Goal: Information Seeking & Learning: Learn about a topic

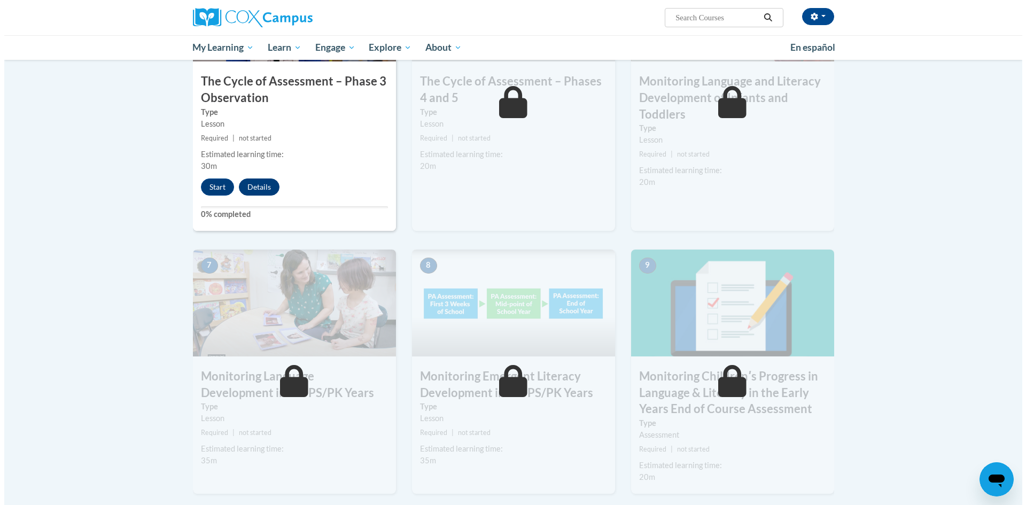
scroll to position [641, 0]
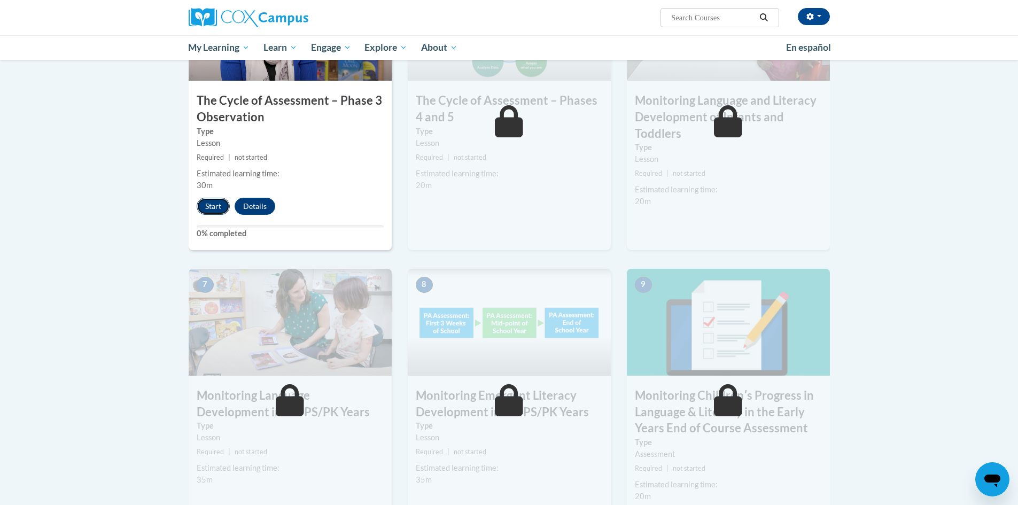
click at [208, 206] on button "Start" at bounding box center [213, 206] width 33 height 17
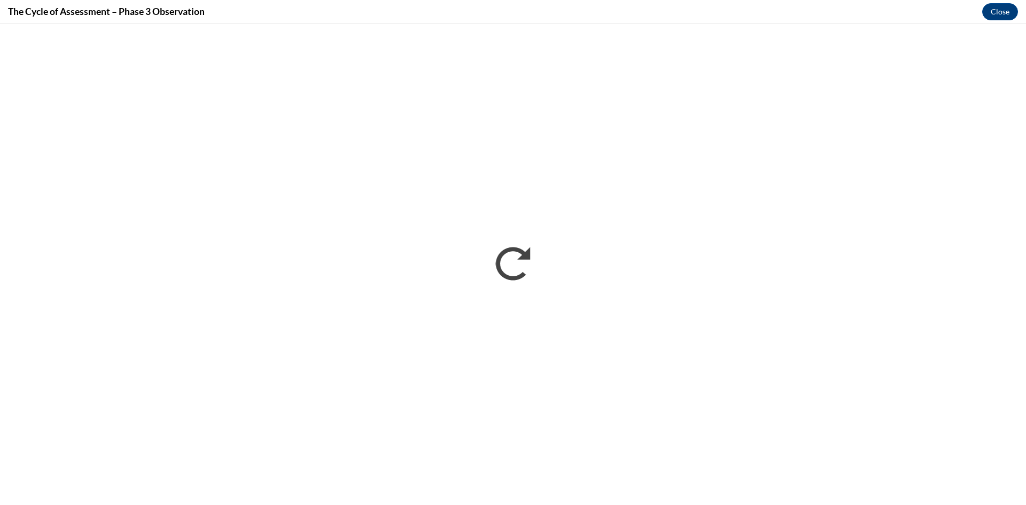
scroll to position [0, 0]
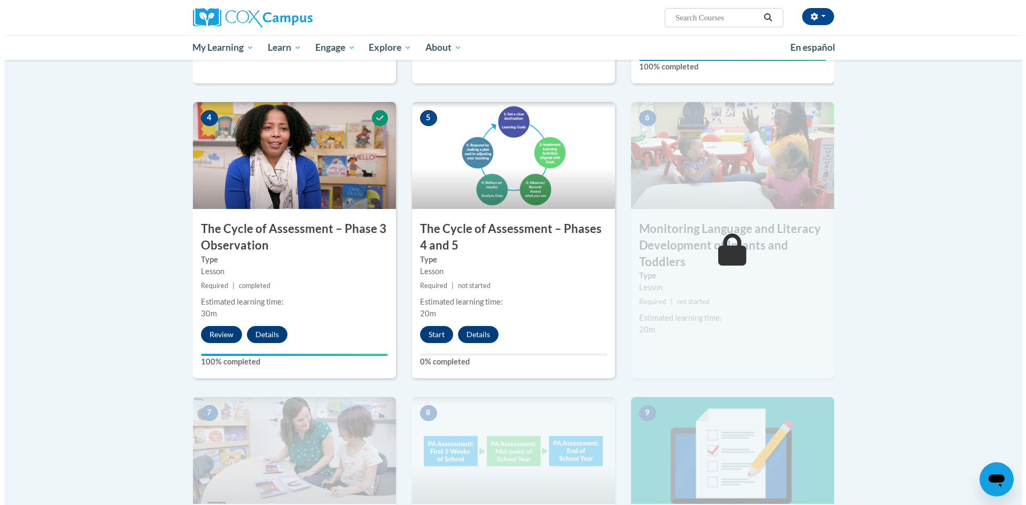
scroll to position [534, 0]
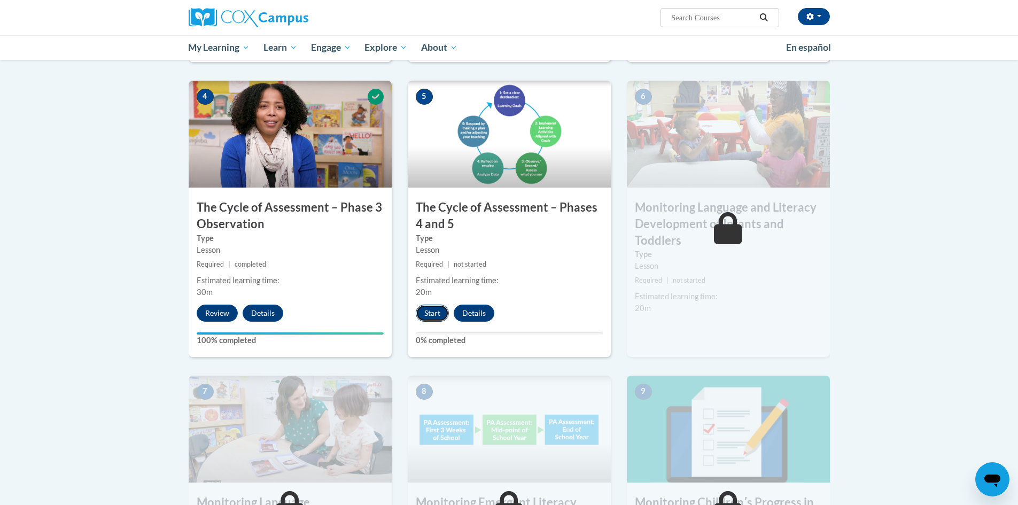
click at [424, 316] on button "Start" at bounding box center [432, 313] width 33 height 17
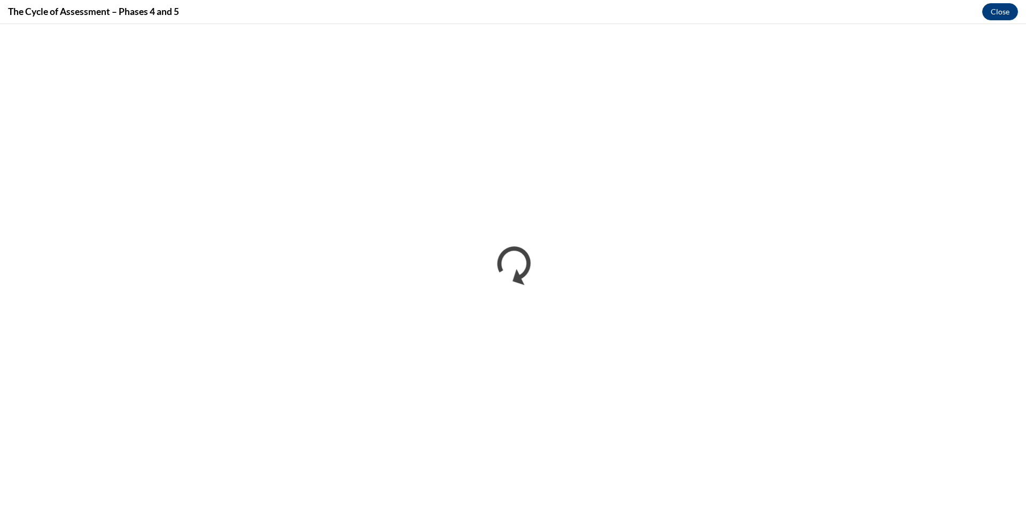
scroll to position [0, 0]
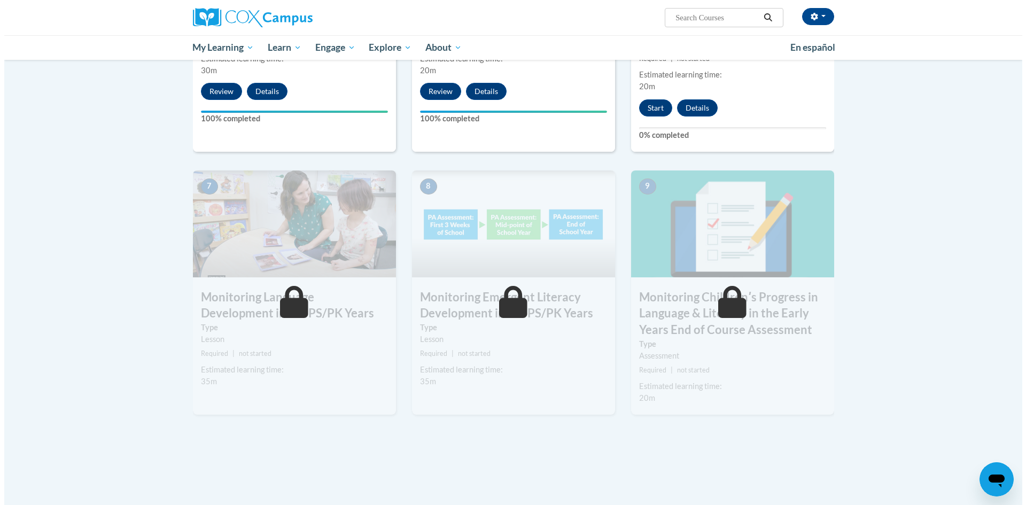
scroll to position [695, 0]
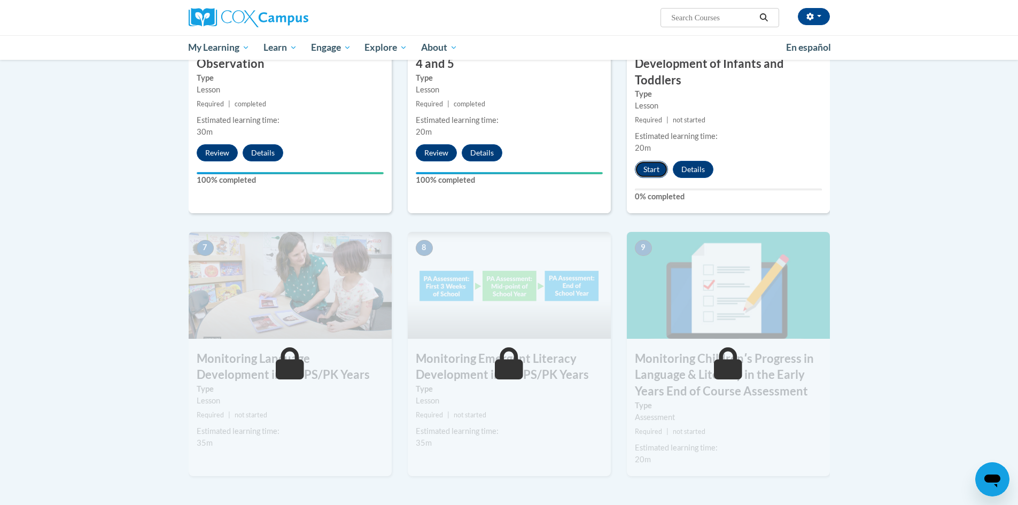
click at [651, 170] on button "Start" at bounding box center [651, 169] width 33 height 17
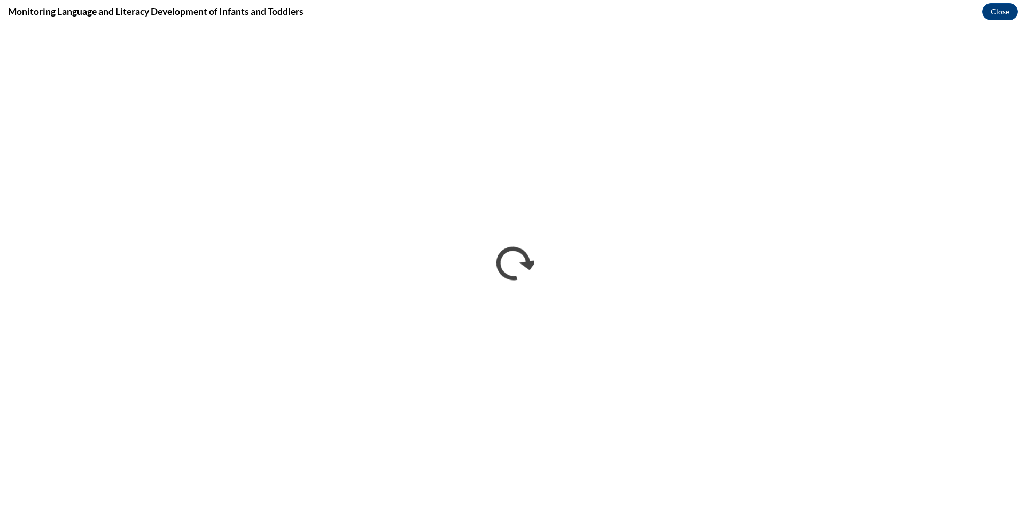
scroll to position [0, 0]
